Goal: Task Accomplishment & Management: Manage account settings

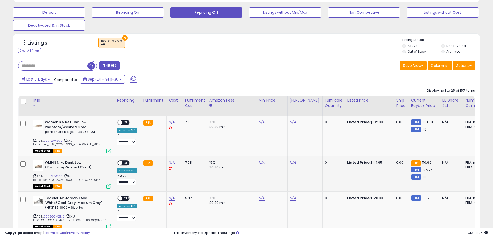
scroll to position [181, 0]
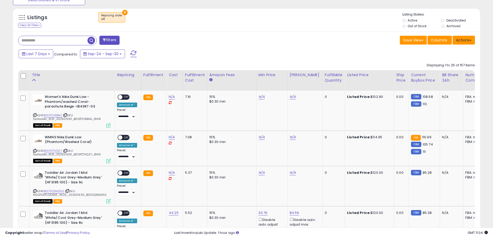
click at [461, 39] on button "Actions" at bounding box center [463, 40] width 22 height 9
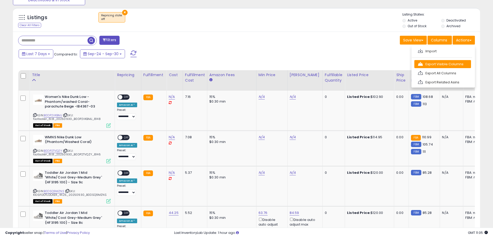
click at [444, 65] on link "Export Visible Columns" at bounding box center [442, 64] width 57 height 8
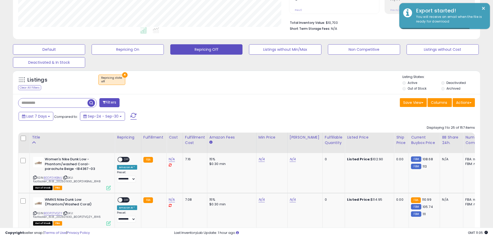
scroll to position [103, 0]
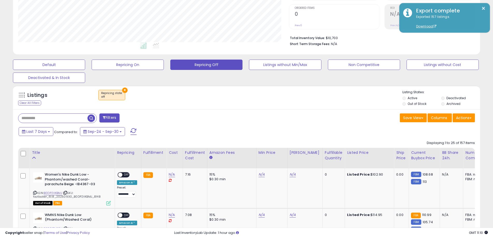
click at [245, 102] on div "× Repricing state : off" at bounding box center [247, 97] width 310 height 14
click at [65, 65] on button "Default" at bounding box center [49, 64] width 72 height 10
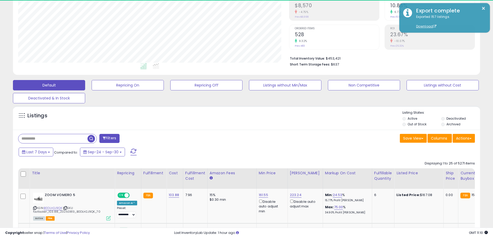
scroll to position [106, 271]
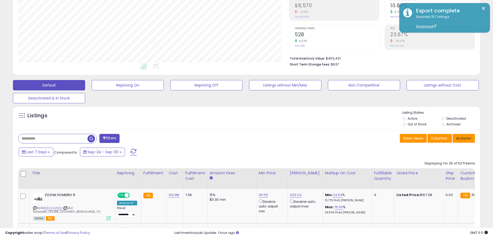
click at [467, 137] on button "Actions" at bounding box center [463, 138] width 22 height 9
click at [418, 137] on button "Save View" at bounding box center [413, 138] width 27 height 9
click at [461, 139] on button "Actions" at bounding box center [463, 138] width 22 height 9
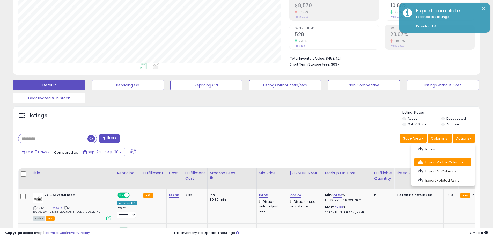
drag, startPoint x: 446, startPoint y: 149, endPoint x: 446, endPoint y: 161, distance: 11.4
click at [446, 161] on ul "Import Export Visible Columns Export All Columns Export Related Asins" at bounding box center [442, 165] width 63 height 42
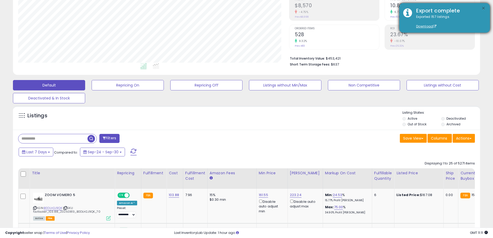
click at [484, 6] on button "×" at bounding box center [483, 8] width 4 height 6
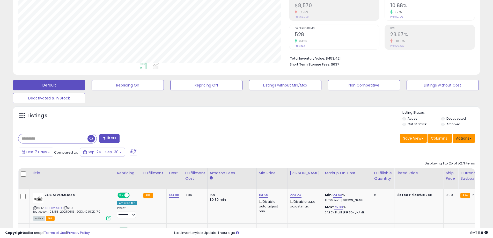
click at [460, 140] on button "Actions" at bounding box center [463, 138] width 22 height 9
click at [453, 161] on link "Export Visible Columns" at bounding box center [442, 162] width 57 height 8
click at [346, 142] on div "Save View Save As New View Columns Actions [GEOGRAPHIC_DATA]" at bounding box center [363, 139] width 232 height 10
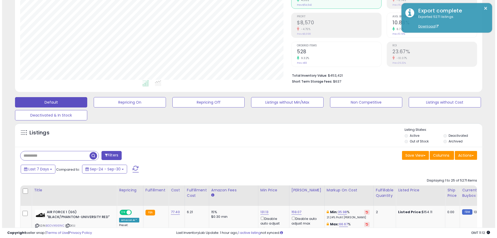
scroll to position [57, 0]
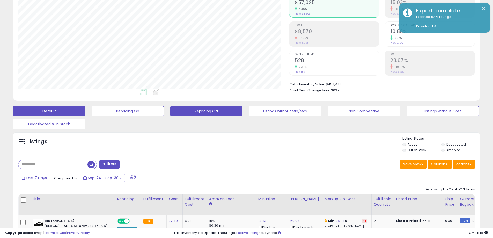
click at [199, 110] on button "Repricing Off" at bounding box center [206, 111] width 72 height 10
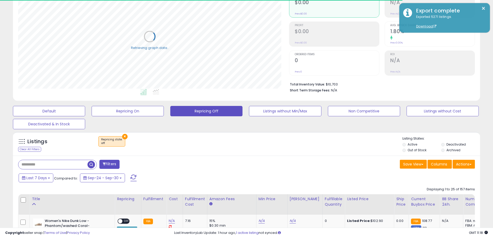
scroll to position [186, 0]
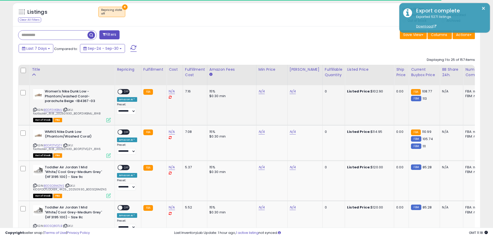
click at [35, 108] on icon at bounding box center [34, 109] width 3 height 3
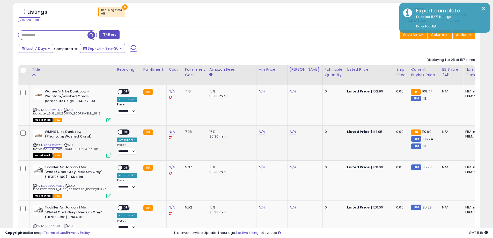
scroll to position [106, 271]
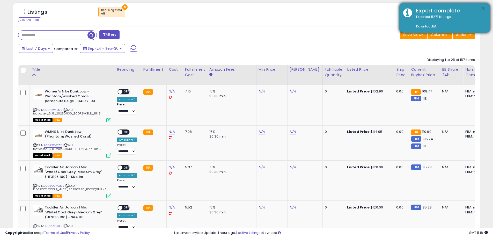
click at [485, 8] on button "×" at bounding box center [483, 8] width 4 height 6
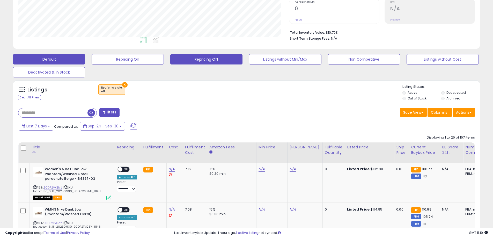
click at [62, 55] on button "Default" at bounding box center [49, 59] width 72 height 10
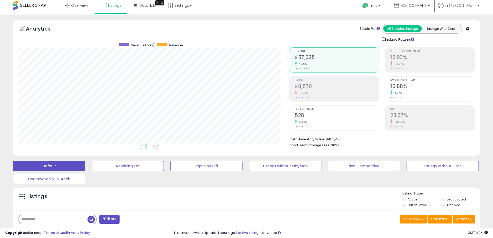
scroll to position [0, 0]
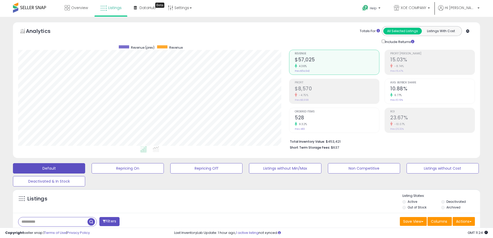
click at [317, 39] on div "Totals For All Selected Listings Listings With Cost Include Returns" at bounding box center [380, 35] width 182 height 18
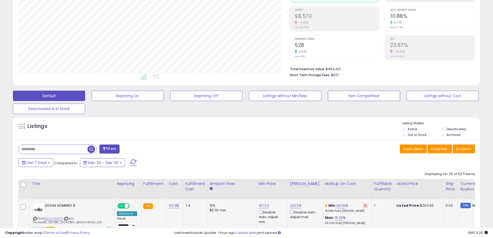
scroll to position [129, 0]
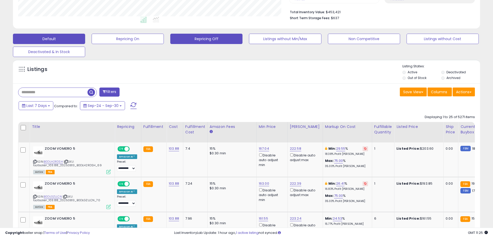
click at [197, 36] on button "Repricing Off" at bounding box center [206, 39] width 72 height 10
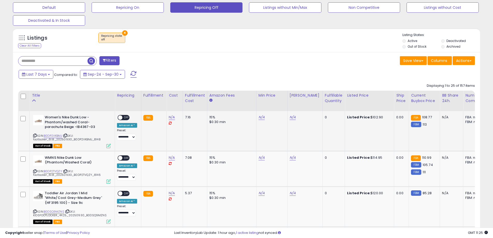
scroll to position [106, 271]
click at [33, 135] on div "Women's Nike Dunk Low -Phantom/washed Coral-parachute Beige -IB4367-03 ASIN: B0…" at bounding box center [71, 131] width 79 height 33
click at [35, 136] on icon at bounding box center [34, 135] width 3 height 3
click at [311, 66] on div "Save View Save As New View Columns Actions [GEOGRAPHIC_DATA]" at bounding box center [363, 61] width 232 height 10
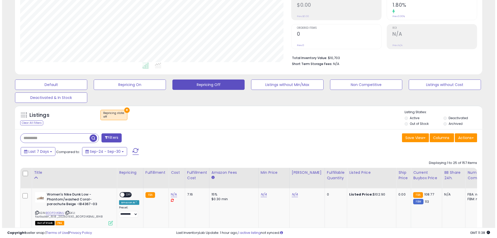
scroll to position [83, 0]
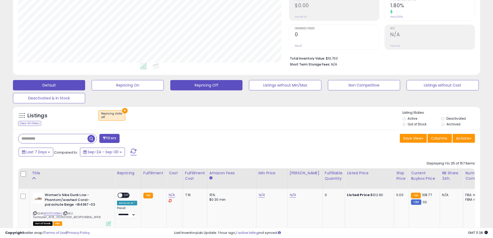
click at [65, 84] on button "Default" at bounding box center [49, 85] width 72 height 10
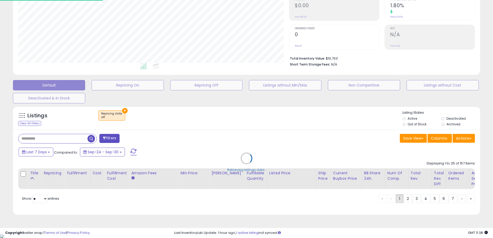
scroll to position [106, 273]
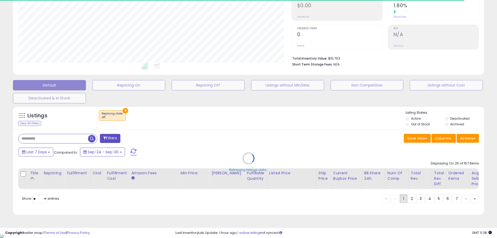
click at [472, 139] on div "Retrieving listings data.." at bounding box center [248, 162] width 479 height 118
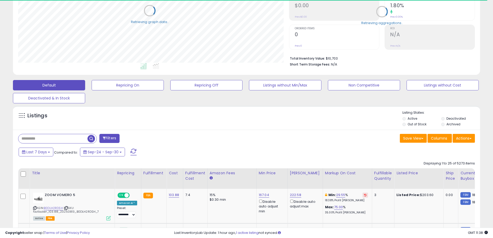
scroll to position [258554, 258389]
click at [472, 139] on button "Actions" at bounding box center [463, 138] width 22 height 9
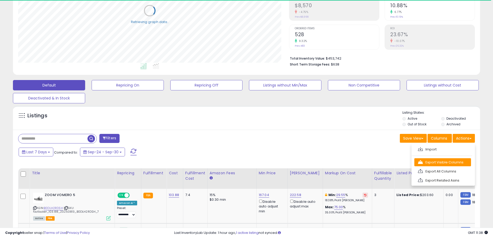
click at [447, 162] on link "Export Visible Columns" at bounding box center [442, 162] width 57 height 8
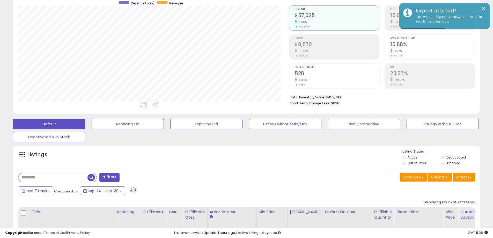
scroll to position [0, 0]
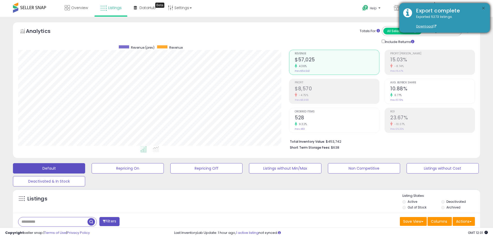
click at [482, 6] on button "×" at bounding box center [483, 8] width 4 height 6
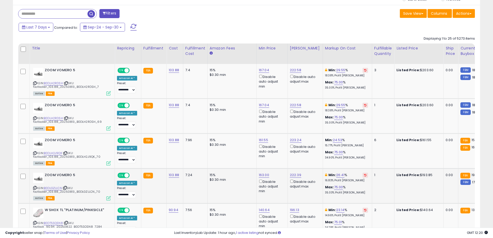
scroll to position [207, 0]
